Goal: Task Accomplishment & Management: Use online tool/utility

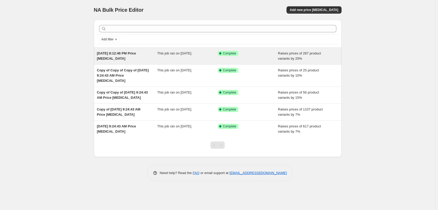
click at [124, 57] on div "[DATE] 8:12:46 PM Price [MEDICAL_DATA]" at bounding box center [127, 56] width 60 height 10
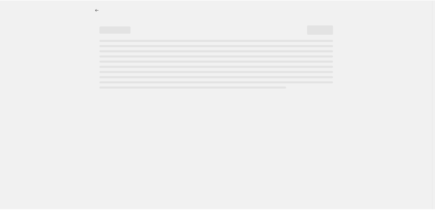
select select "percentage"
select select "collection"
select select "tag"
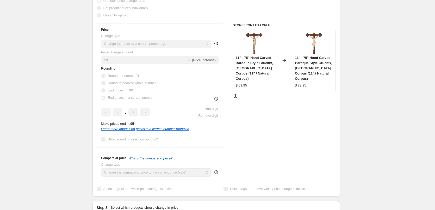
scroll to position [130, 0]
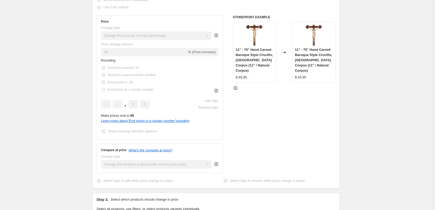
click at [271, 50] on span "11" - 75" Hand Carved Baroque Style Crucifix, [GEOGRAPHIC_DATA] Corpus (11" / N…" at bounding box center [254, 60] width 37 height 25
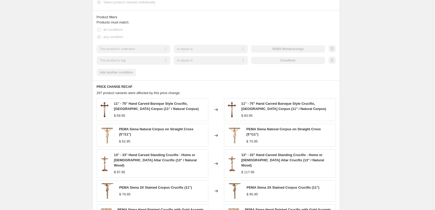
scroll to position [443, 0]
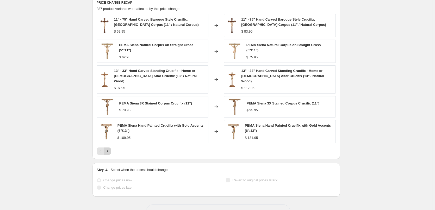
click at [108, 149] on icon "Next" at bounding box center [107, 151] width 5 height 5
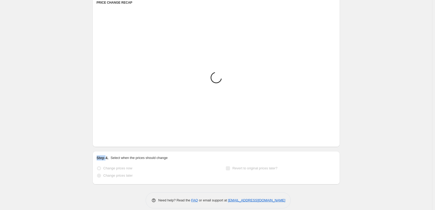
click at [108, 147] on div "PRICE CHANGE RECAP Placeholder Loading product variants... Loading... Placehold…" at bounding box center [217, 71] width 248 height 151
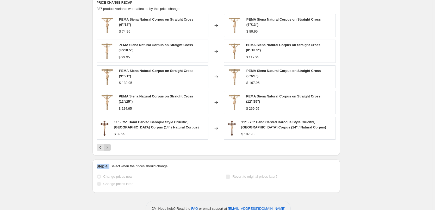
click at [108, 147] on div "PRICE CHANGE RECAP 287 product variants were affected by this price change: PEM…" at bounding box center [217, 75] width 248 height 159
click at [108, 147] on icon "Next" at bounding box center [107, 147] width 5 height 5
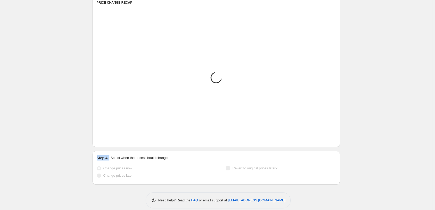
click at [108, 147] on div "PRICE CHANGE RECAP Placeholder Loading product variants... Loading... Placehold…" at bounding box center [217, 71] width 248 height 151
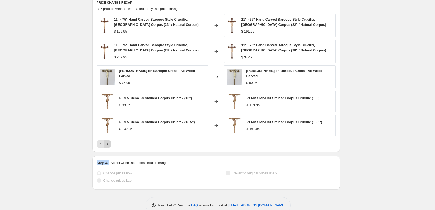
click at [108, 147] on div "PRICE CHANGE RECAP 287 product variants were affected by this price change: 11"…" at bounding box center [217, 74] width 248 height 156
